Goal: Obtain resource: Download file/media

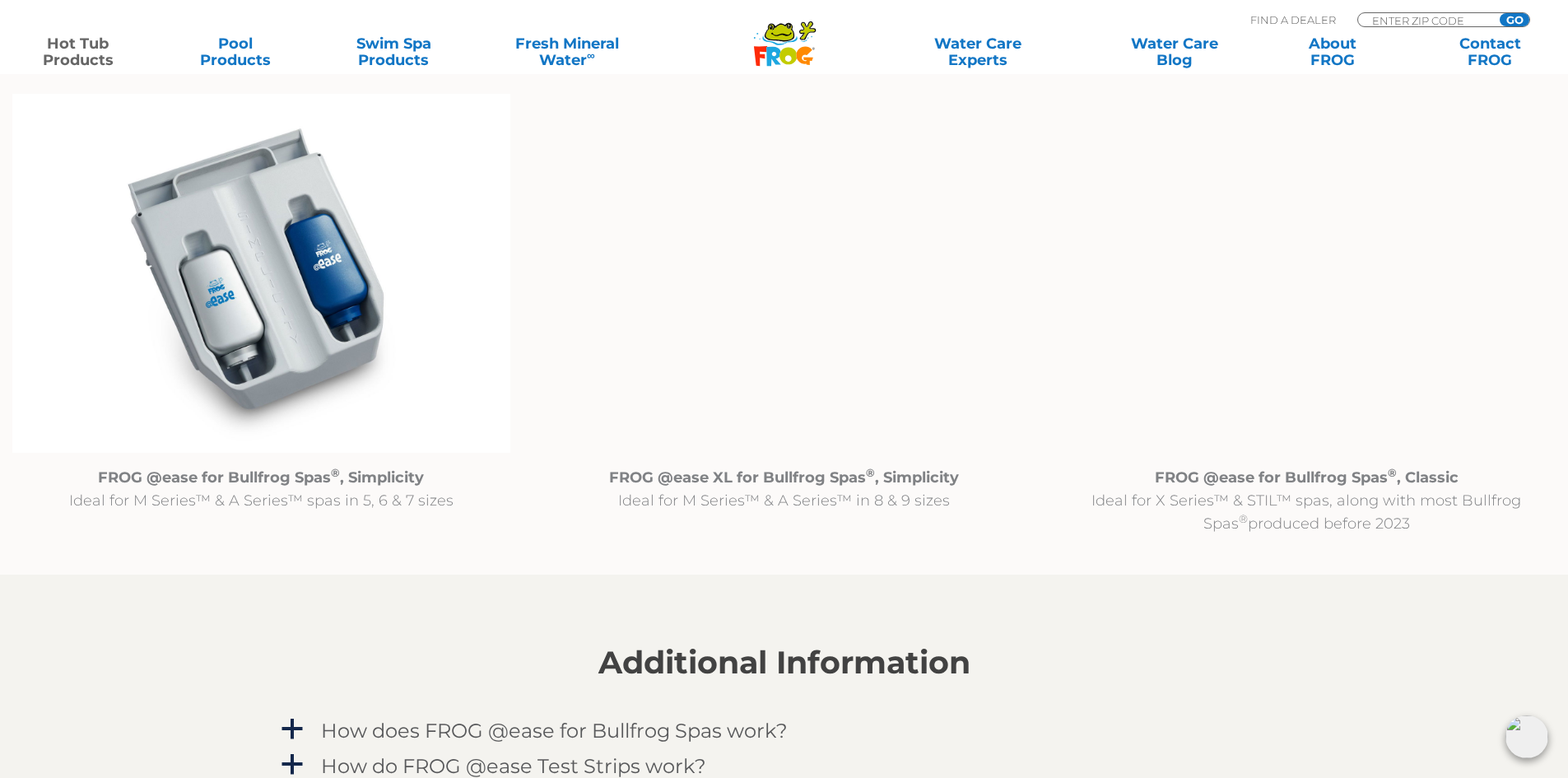
scroll to position [1729, 0]
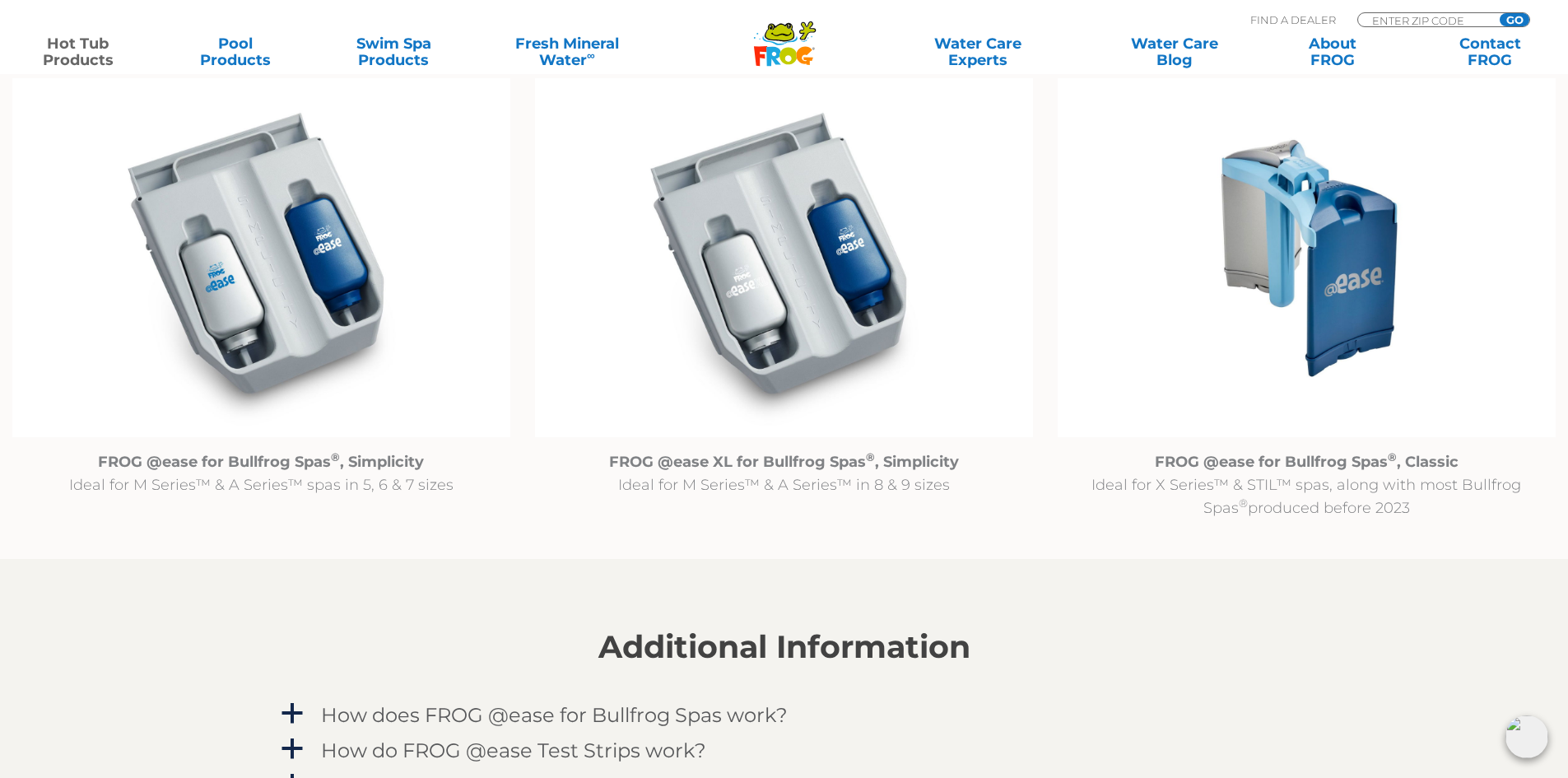
click at [252, 247] on img at bounding box center [261, 258] width 498 height 360
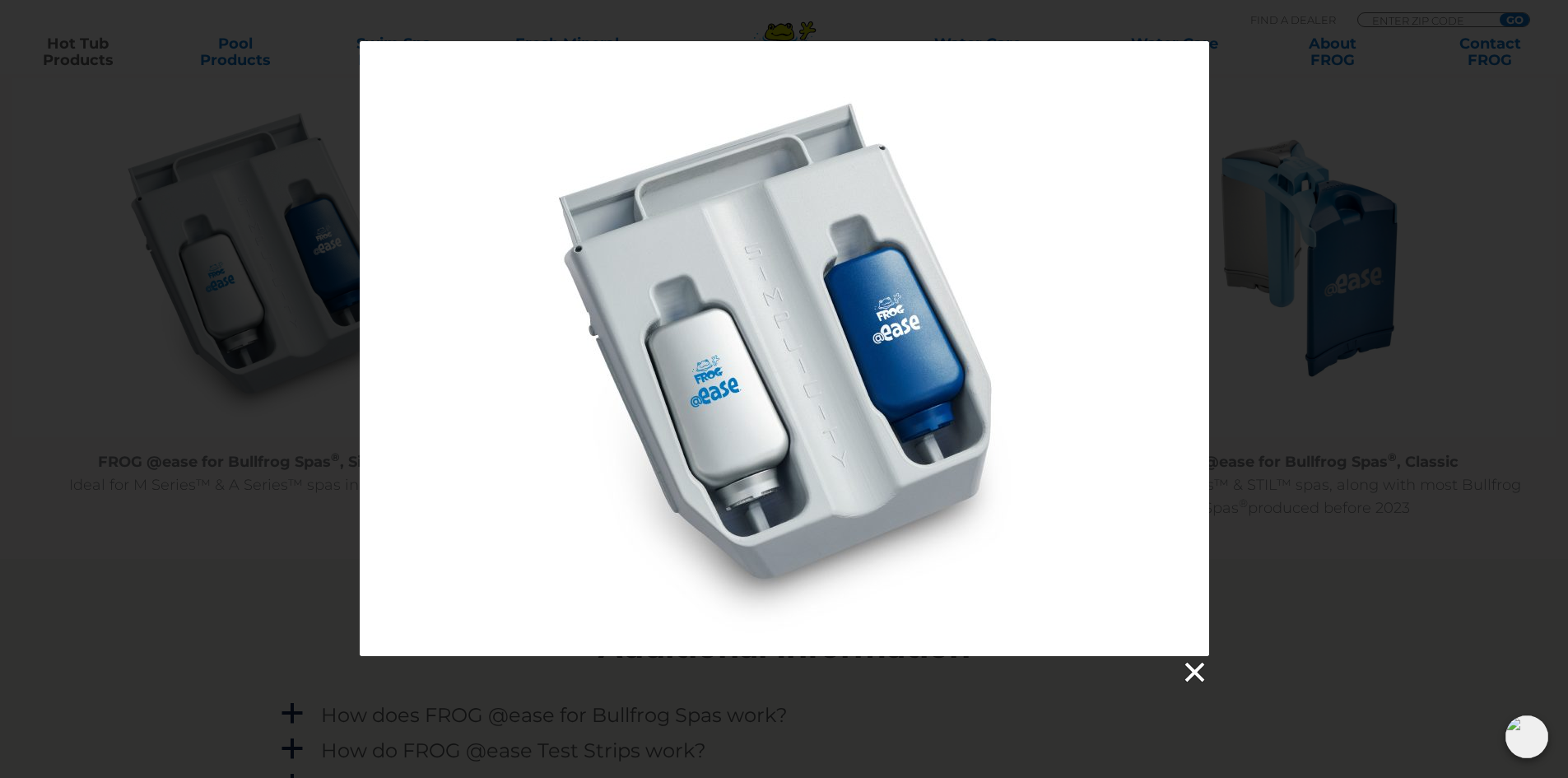
click at [1194, 672] on link at bounding box center [1194, 672] width 25 height 25
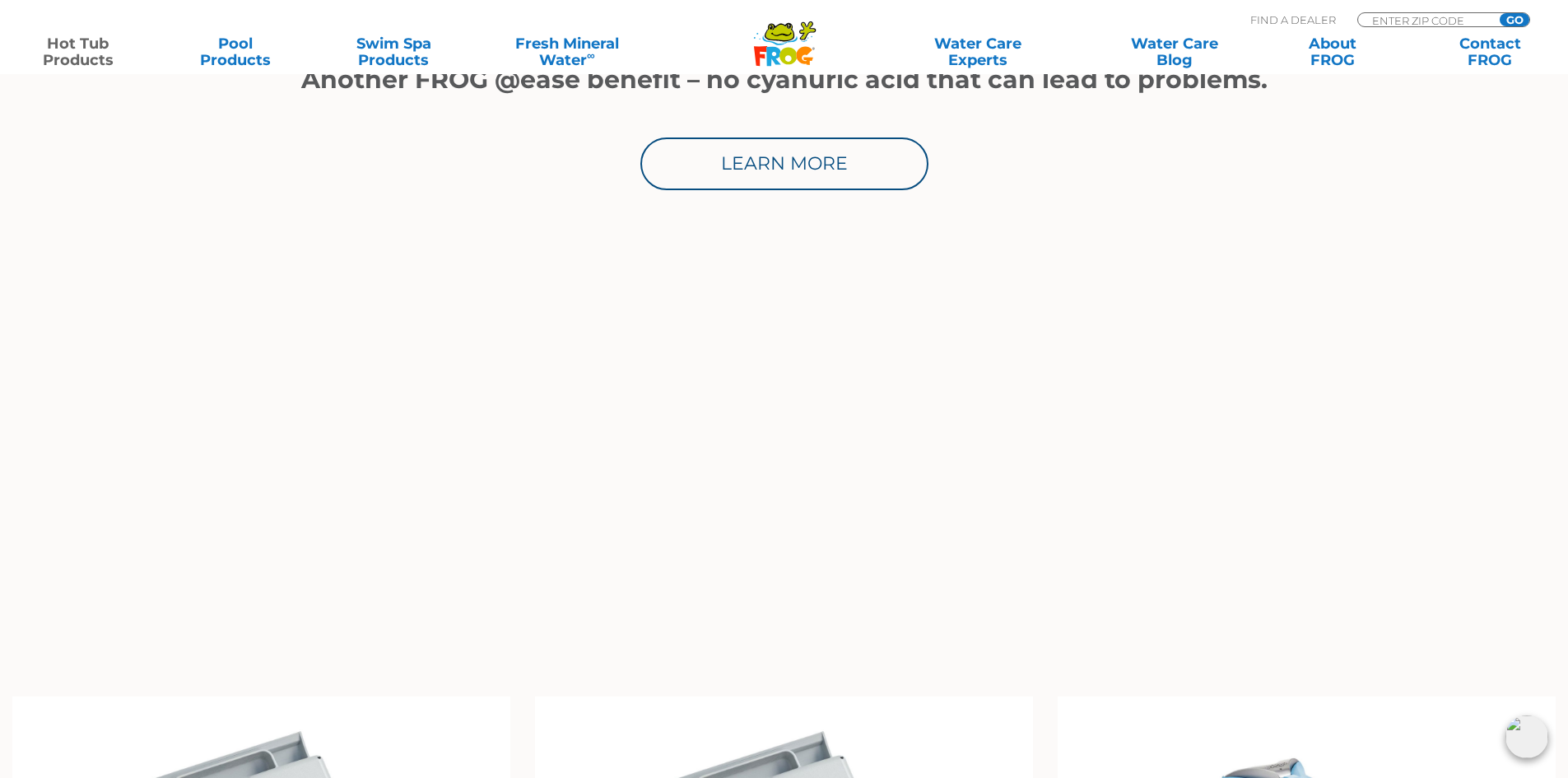
scroll to position [1070, 0]
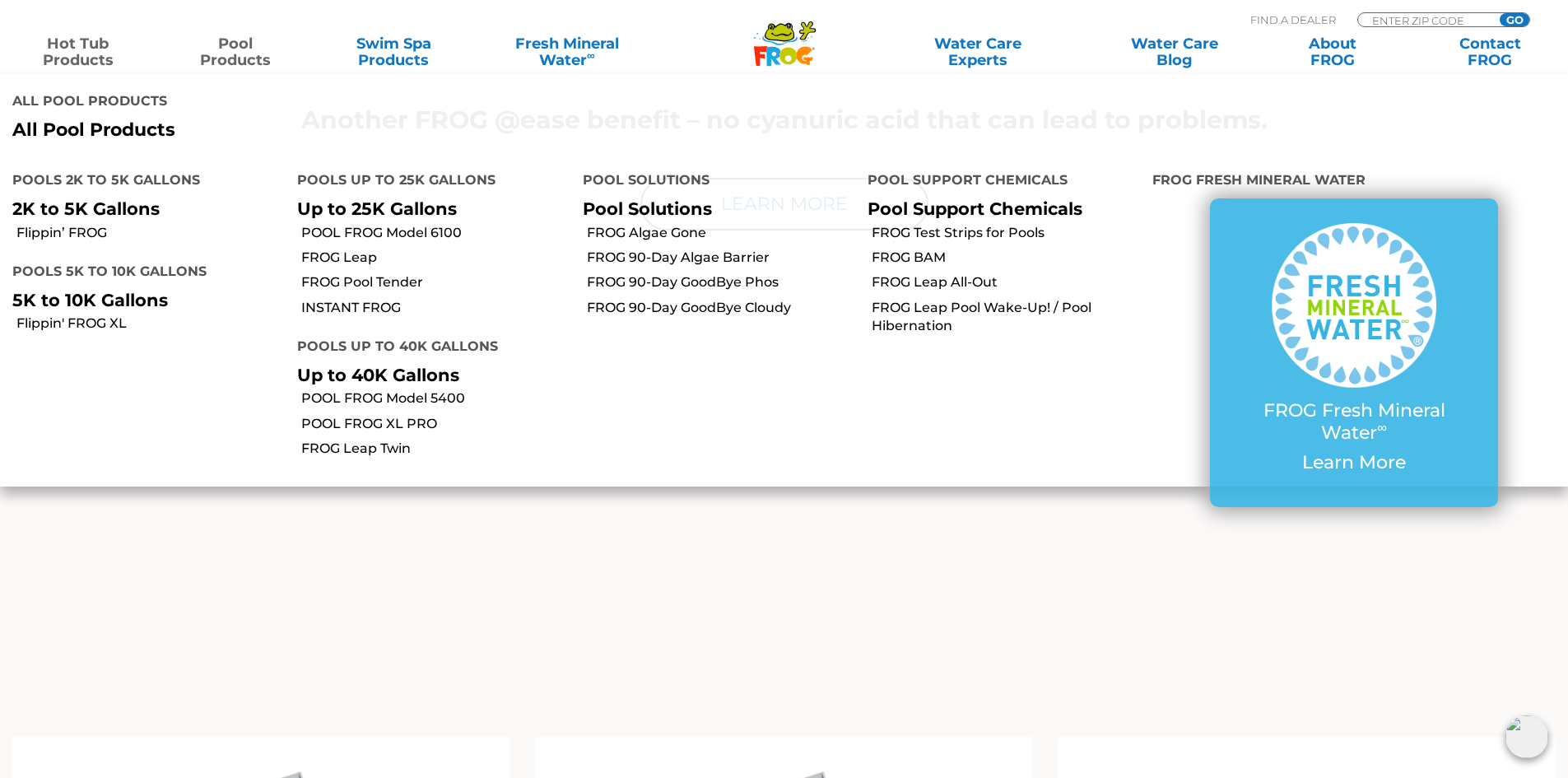
click at [243, 58] on link "Pool Products" at bounding box center [235, 52] width 123 height 33
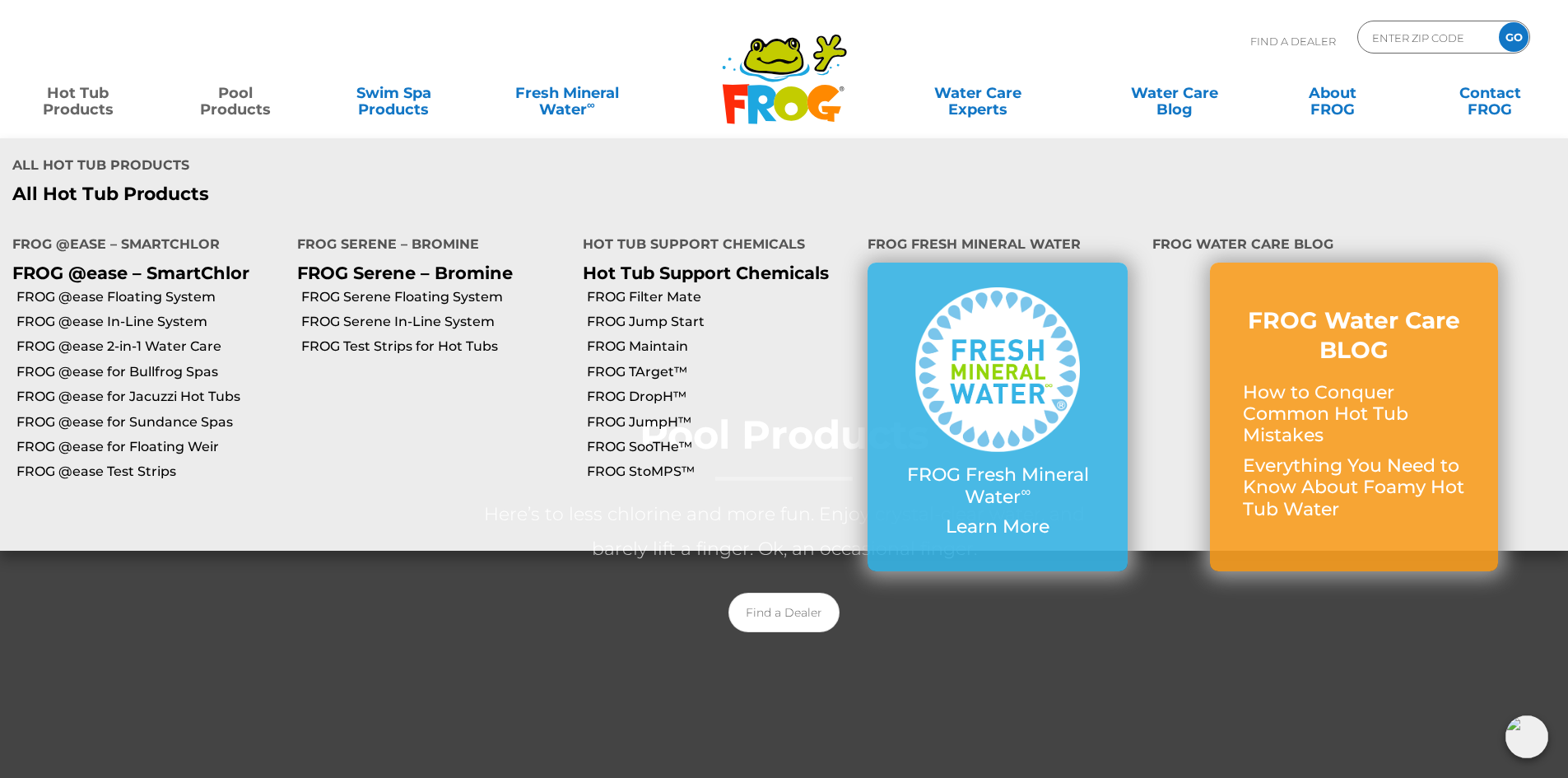
click at [99, 101] on link "Hot Tub Products" at bounding box center [77, 93] width 123 height 33
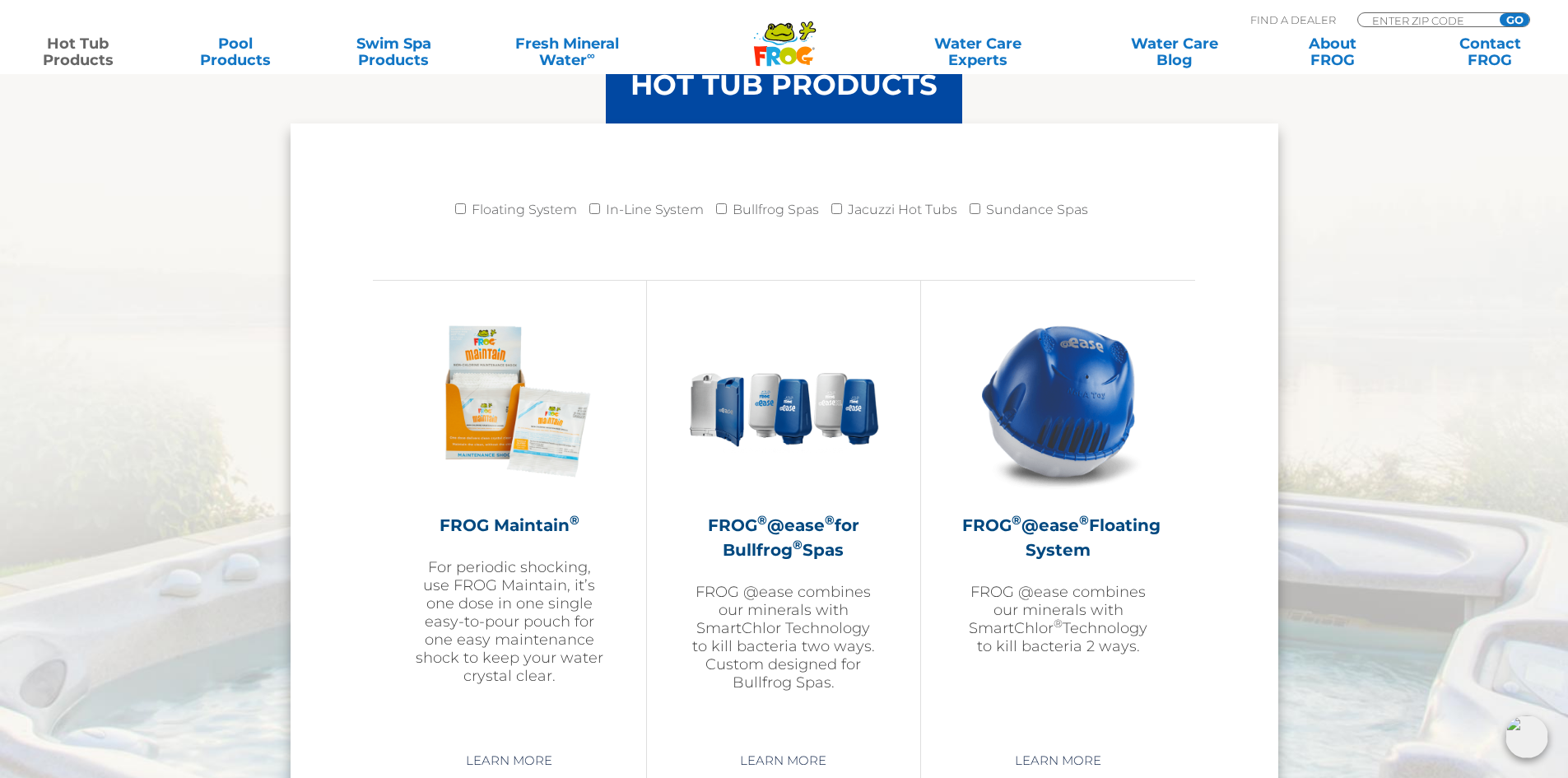
scroll to position [1647, 0]
click at [757, 526] on sup "®" at bounding box center [763, 520] width 10 height 15
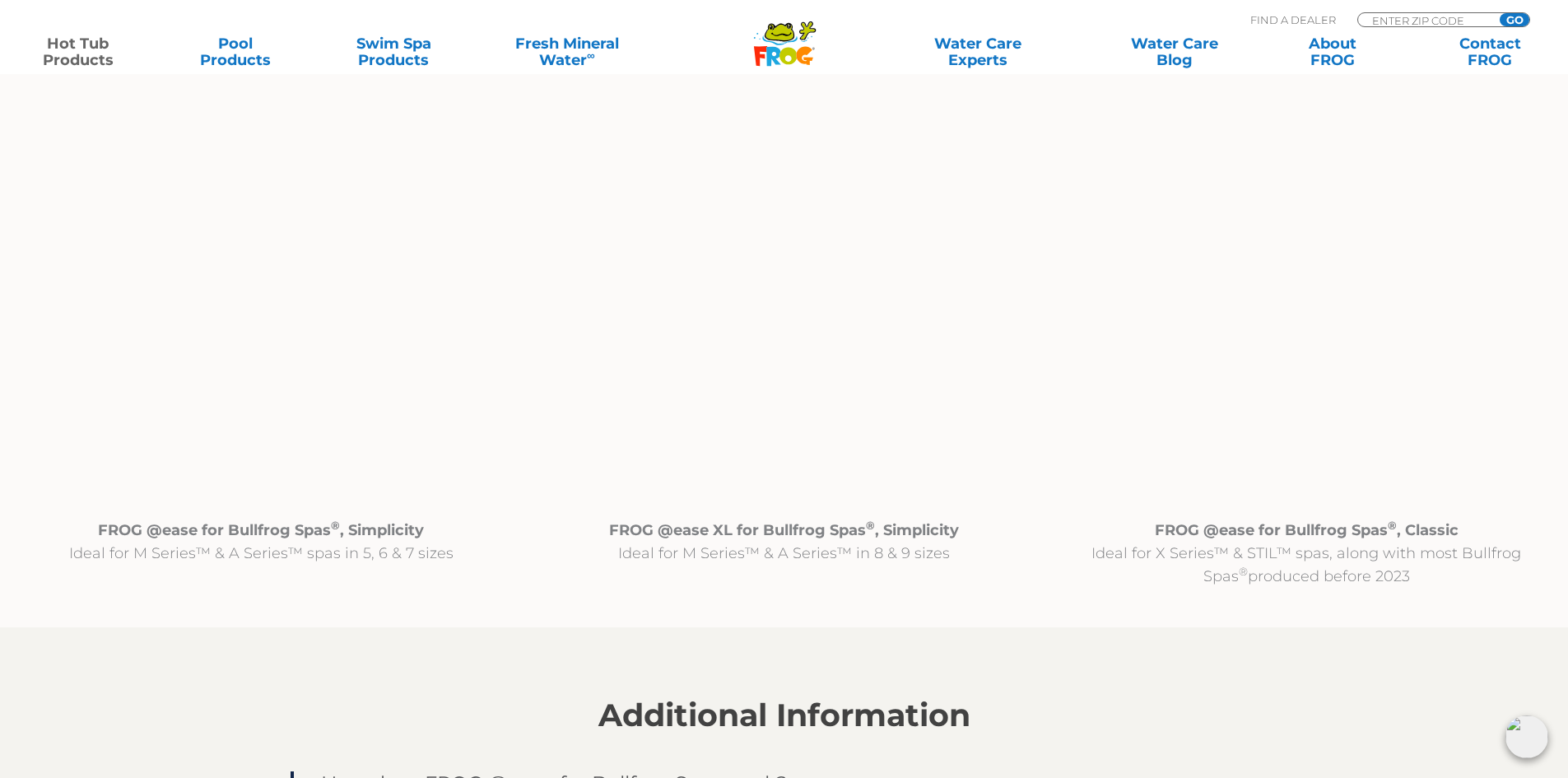
scroll to position [1729, 0]
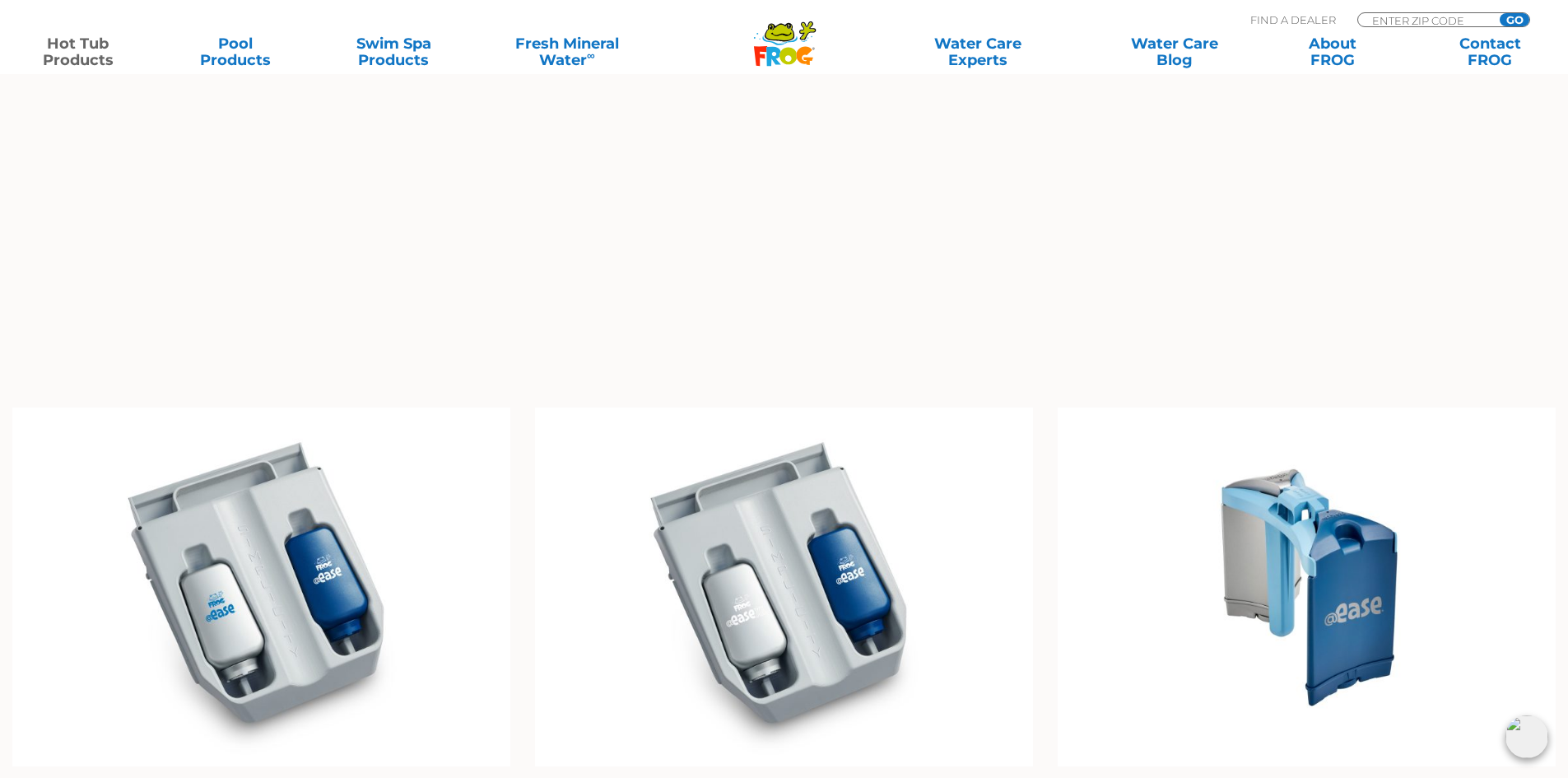
scroll to position [1729, 0]
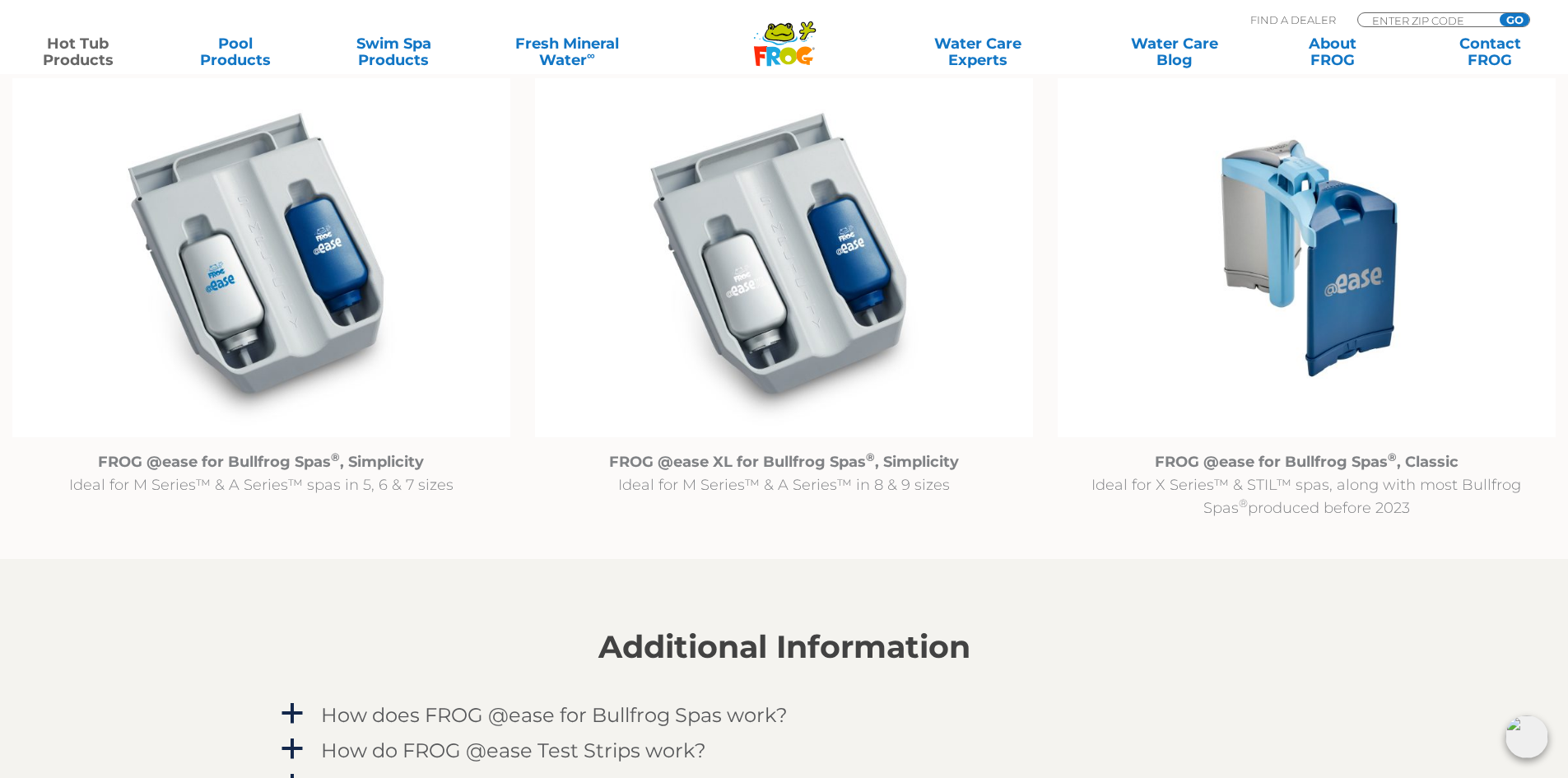
click at [319, 303] on img at bounding box center [261, 258] width 498 height 360
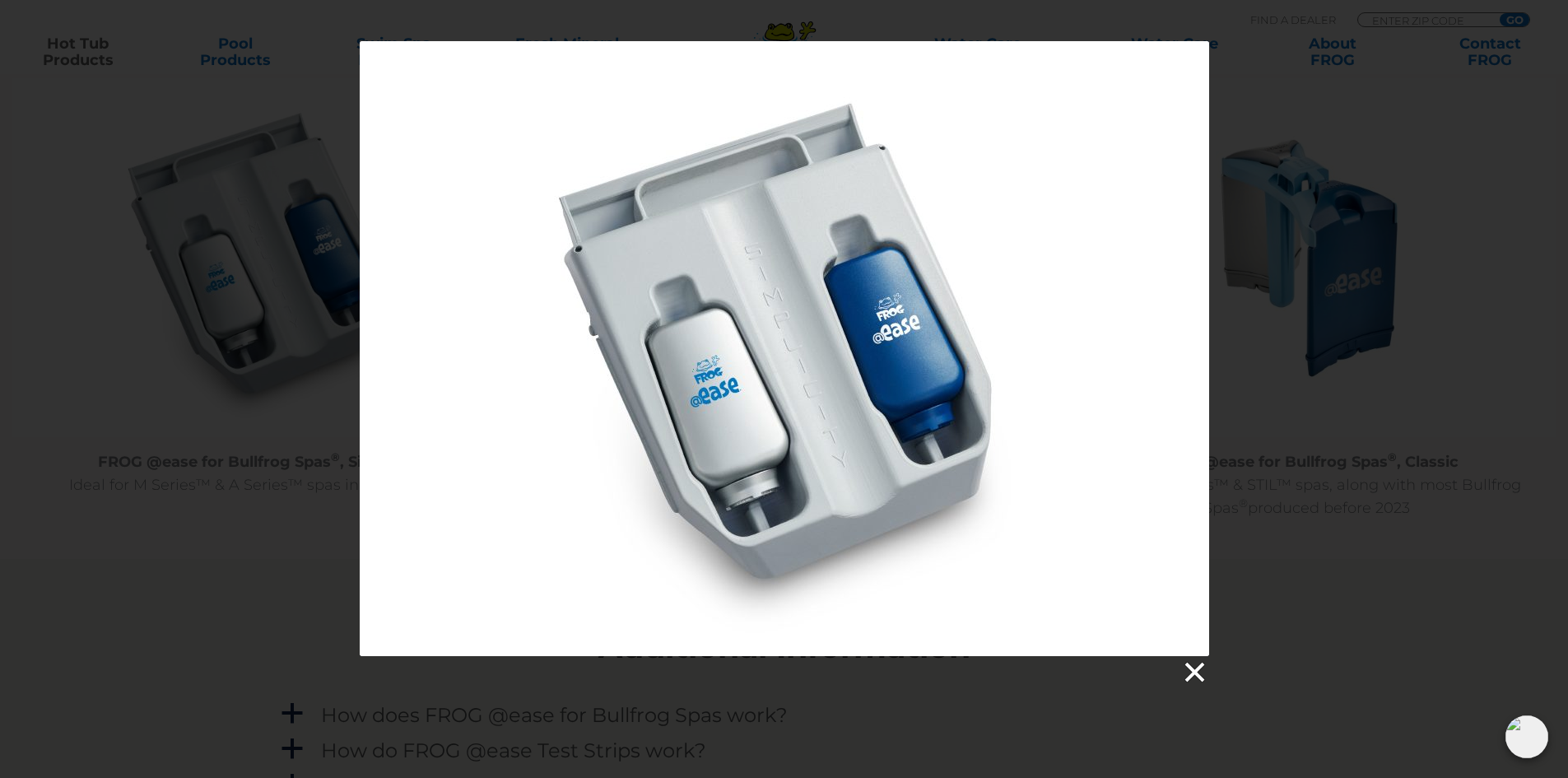
click at [1200, 666] on link at bounding box center [1194, 672] width 25 height 25
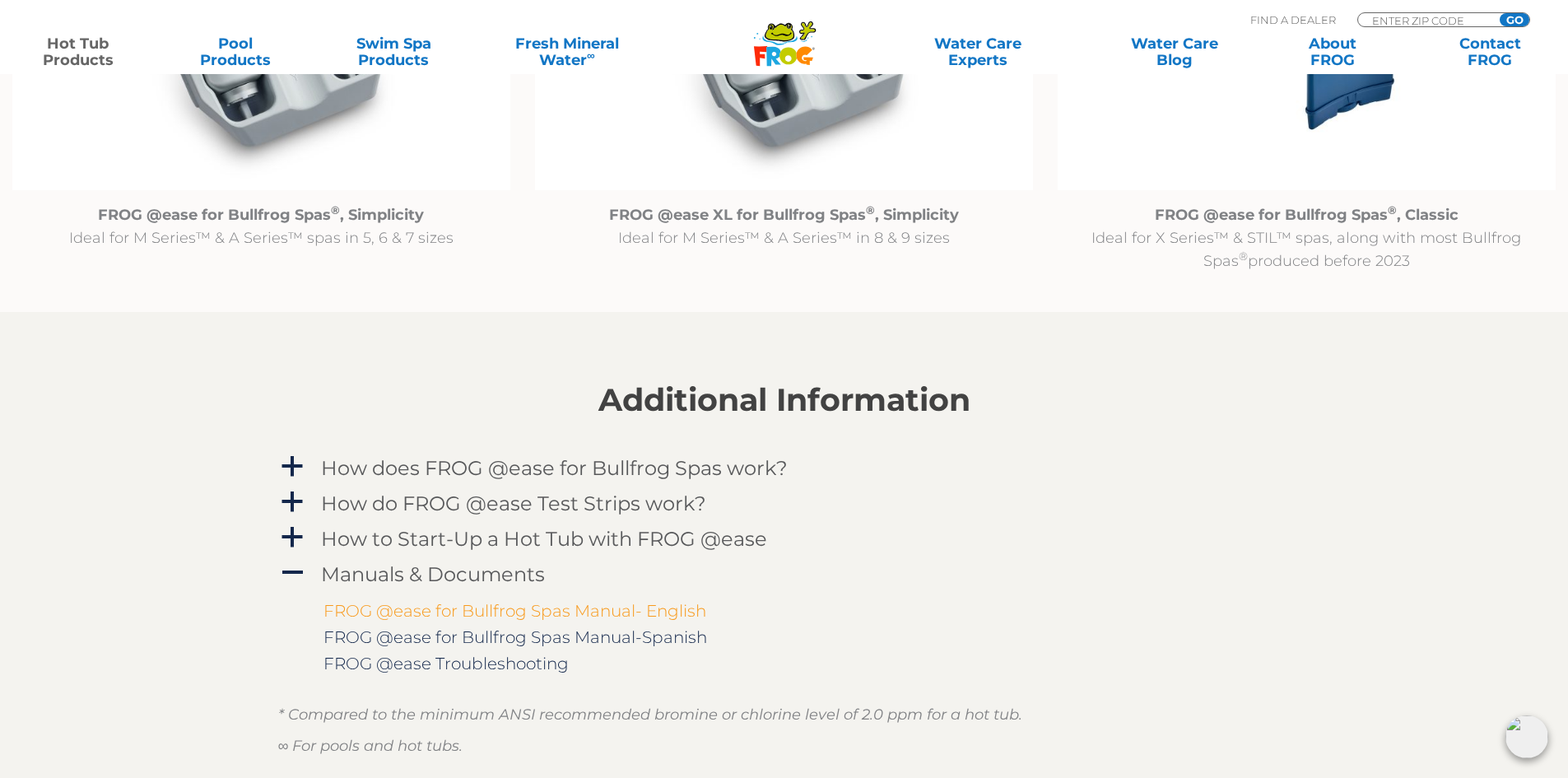
scroll to position [2058, 0]
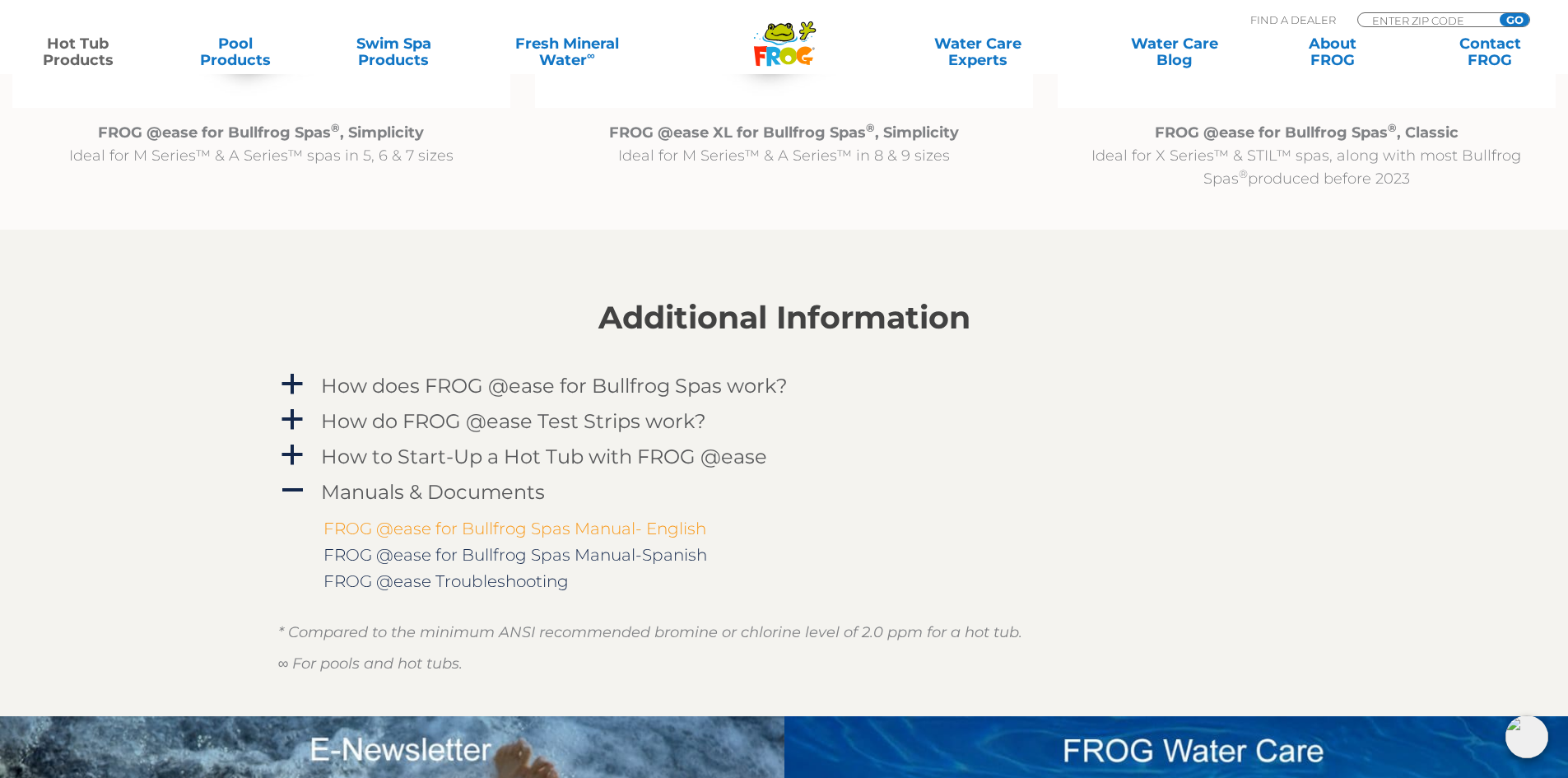
click at [580, 532] on link "FROG @ease for Bullfrog Spas Manual- English" at bounding box center [515, 528] width 383 height 20
